Goal: Transaction & Acquisition: Purchase product/service

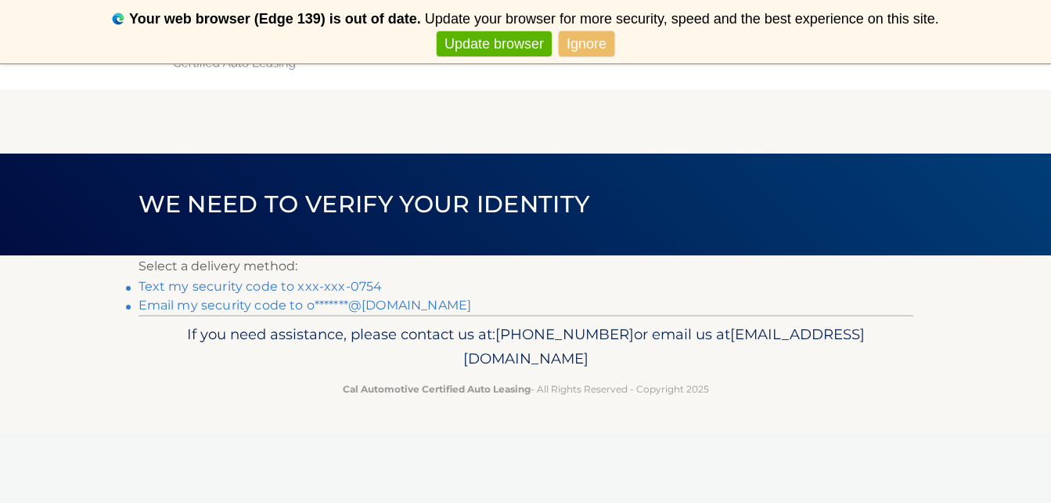
click at [357, 288] on link "Text my security code to xxx-xxx-0754" at bounding box center [261, 286] width 244 height 15
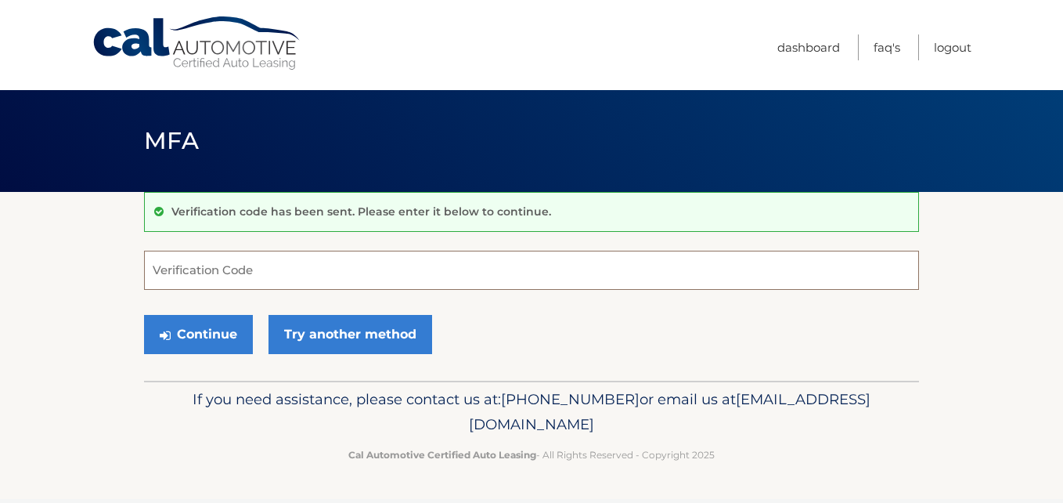
click at [231, 274] on input "Verification Code" at bounding box center [531, 270] width 775 height 39
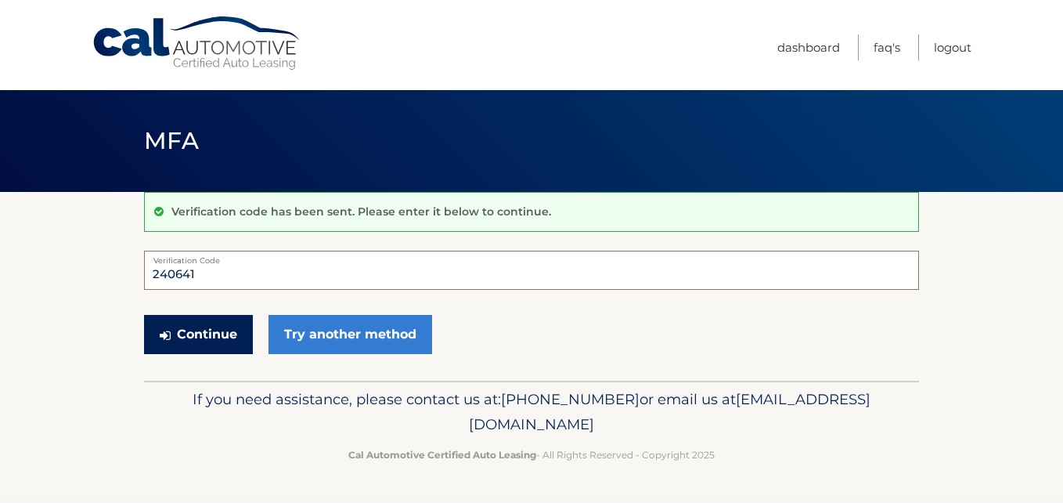
type input "240641"
click at [186, 349] on button "Continue" at bounding box center [198, 334] width 109 height 39
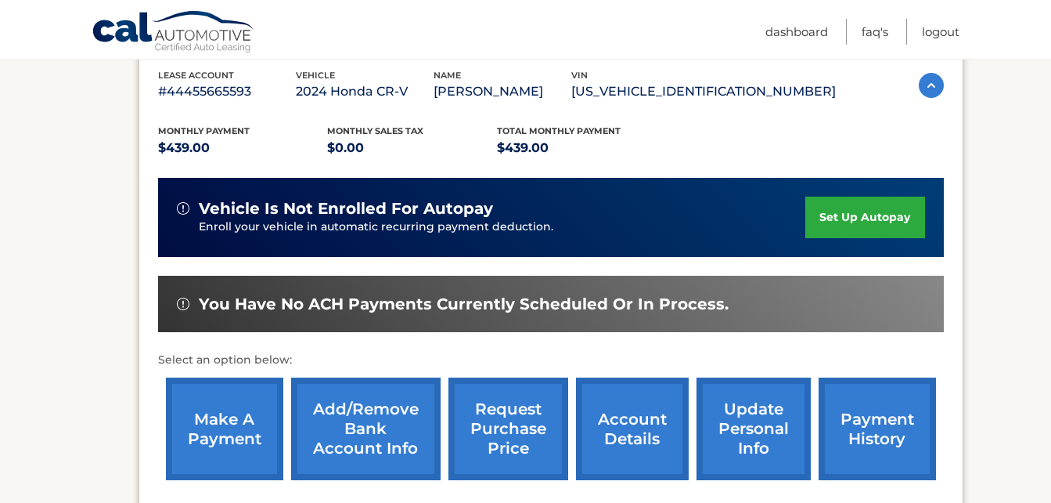
scroll to position [313, 0]
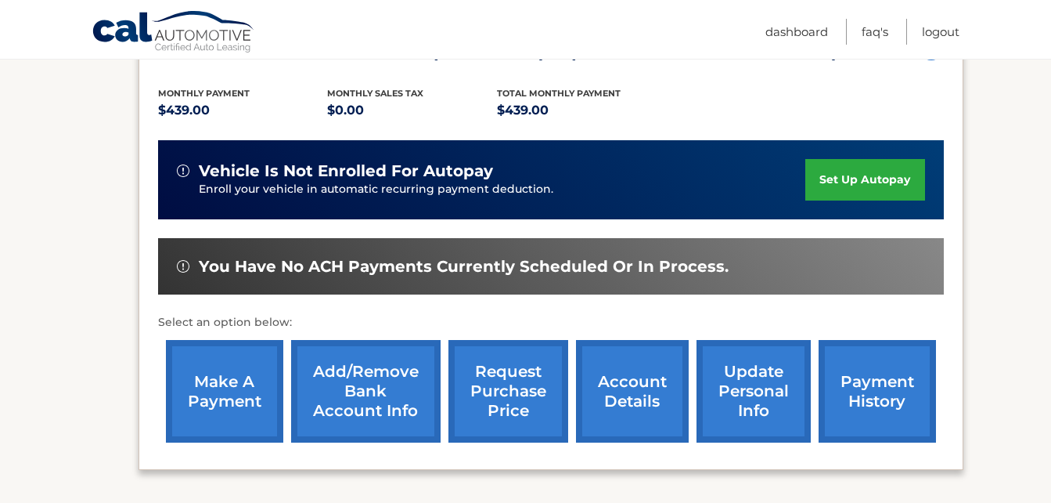
click at [251, 384] on link "make a payment" at bounding box center [224, 391] width 117 height 103
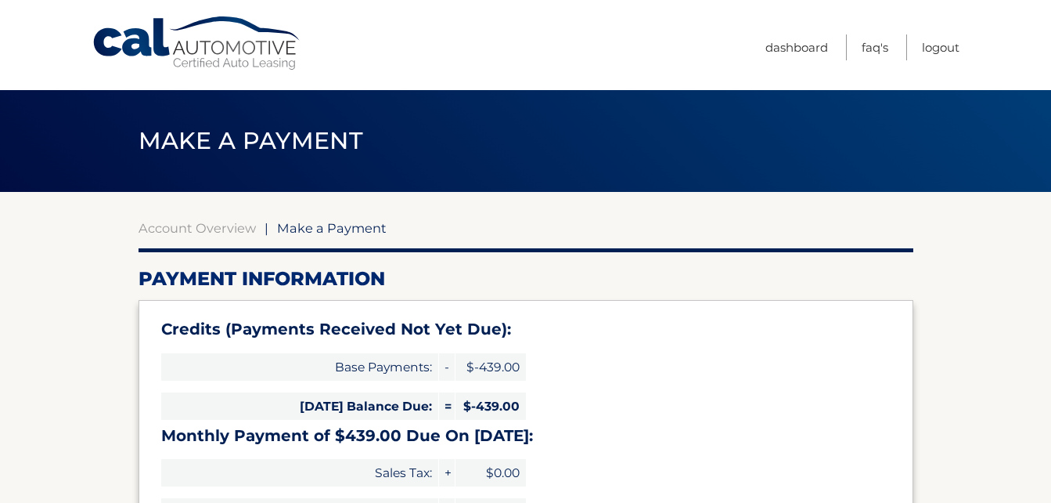
select select "YzQ4ZTgzNTYtY2Y2ZS00NDU5LTg0NzgtOWYwYmFiNjE3MmM5"
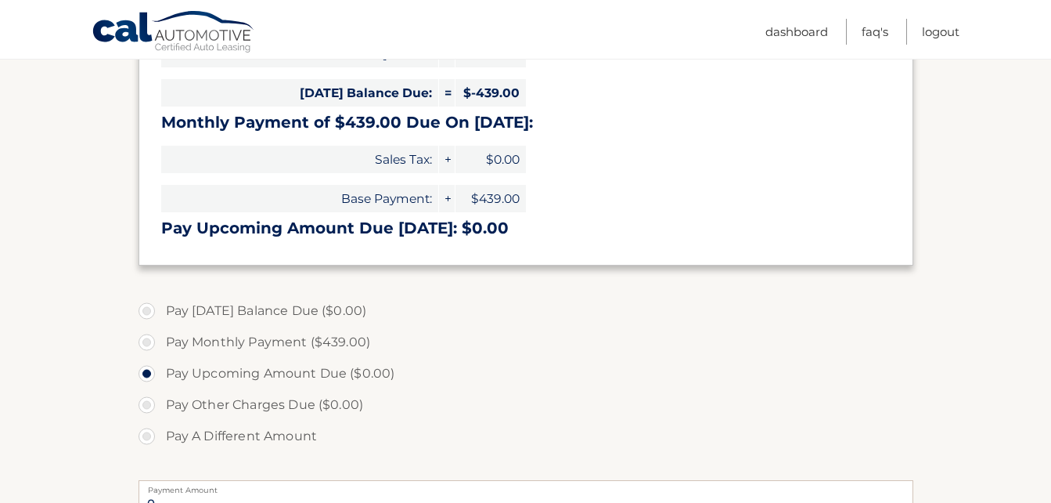
scroll to position [391, 0]
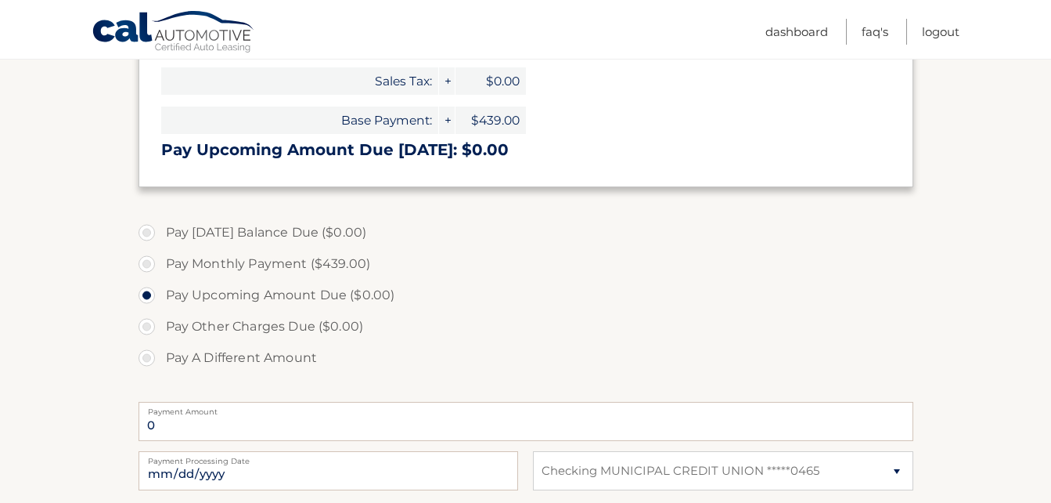
click at [153, 263] on label "Pay Monthly Payment ($439.00)" at bounding box center [526, 263] width 775 height 31
click at [153, 263] on input "Pay Monthly Payment ($439.00)" at bounding box center [153, 260] width 16 height 25
radio input "true"
type input "439.00"
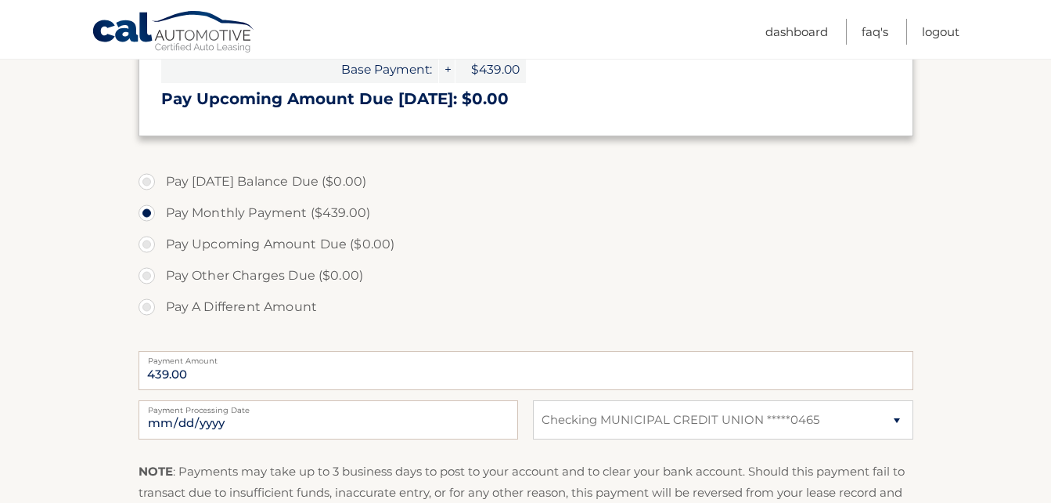
scroll to position [470, 0]
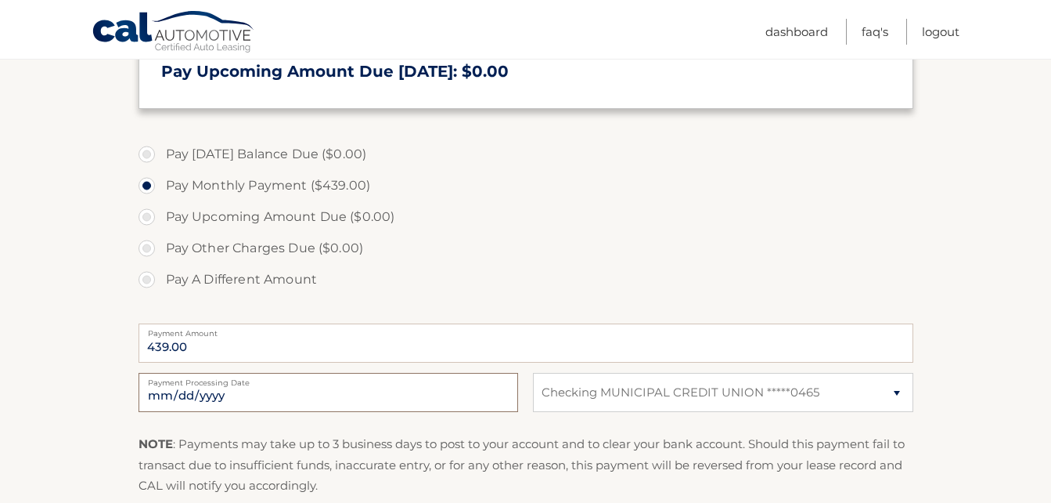
click at [431, 387] on input "[DATE]" at bounding box center [329, 392] width 380 height 39
type input "[DATE]"
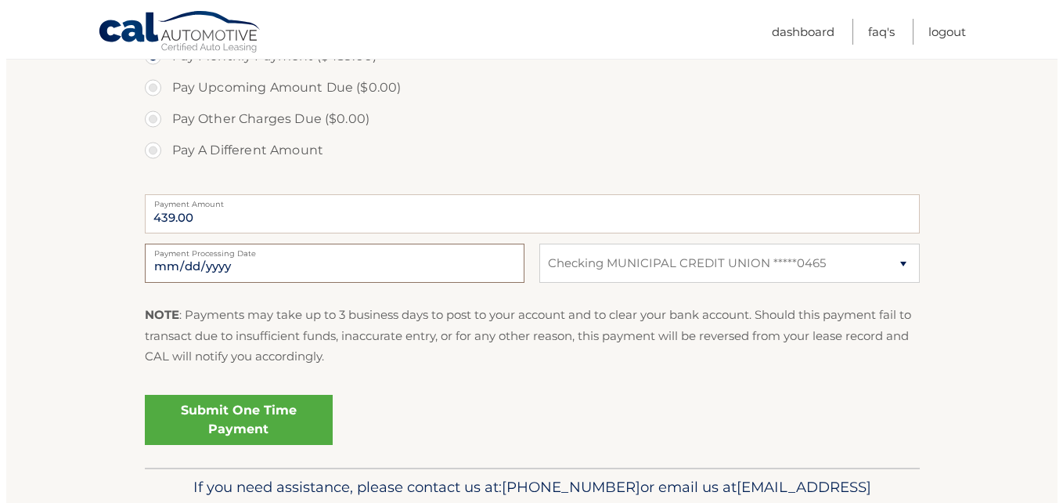
scroll to position [626, 0]
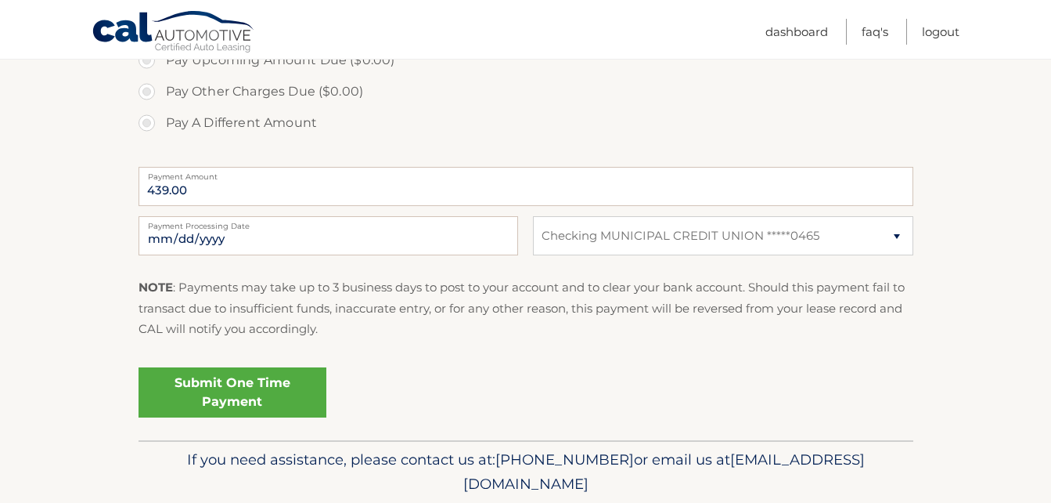
click at [244, 384] on link "Submit One Time Payment" at bounding box center [233, 392] width 188 height 50
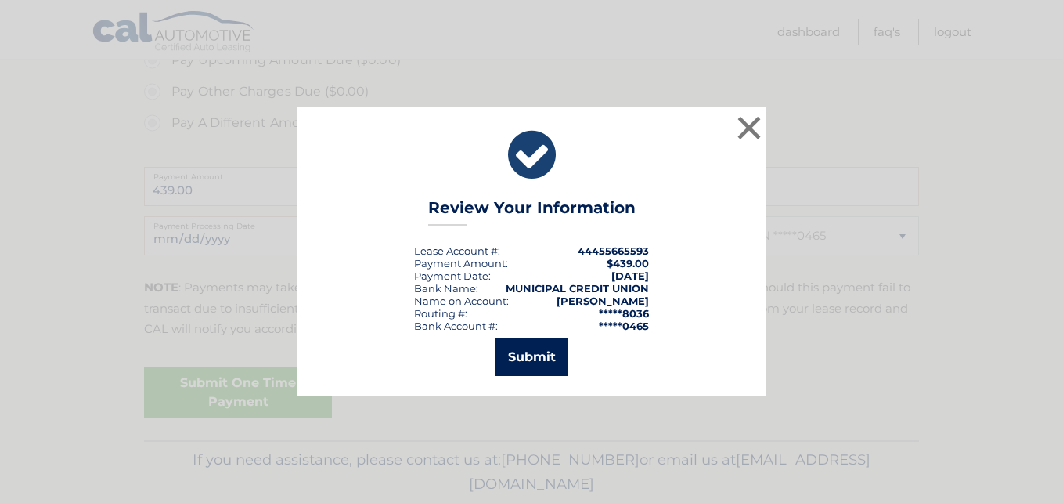
click at [539, 351] on button "Submit" at bounding box center [532, 357] width 73 height 38
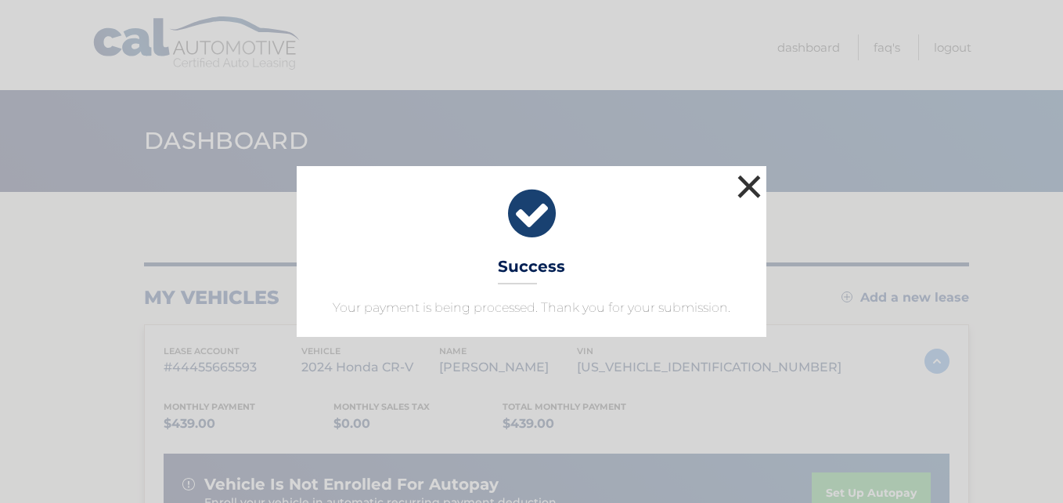
click at [746, 182] on button "×" at bounding box center [749, 186] width 31 height 31
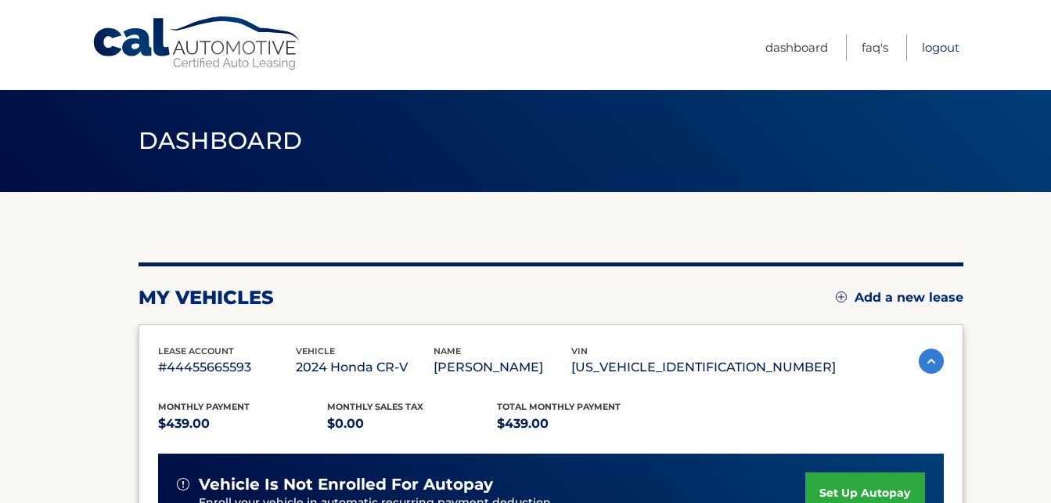
click at [948, 49] on link "Logout" at bounding box center [941, 47] width 38 height 26
